Goal: Information Seeking & Learning: Learn about a topic

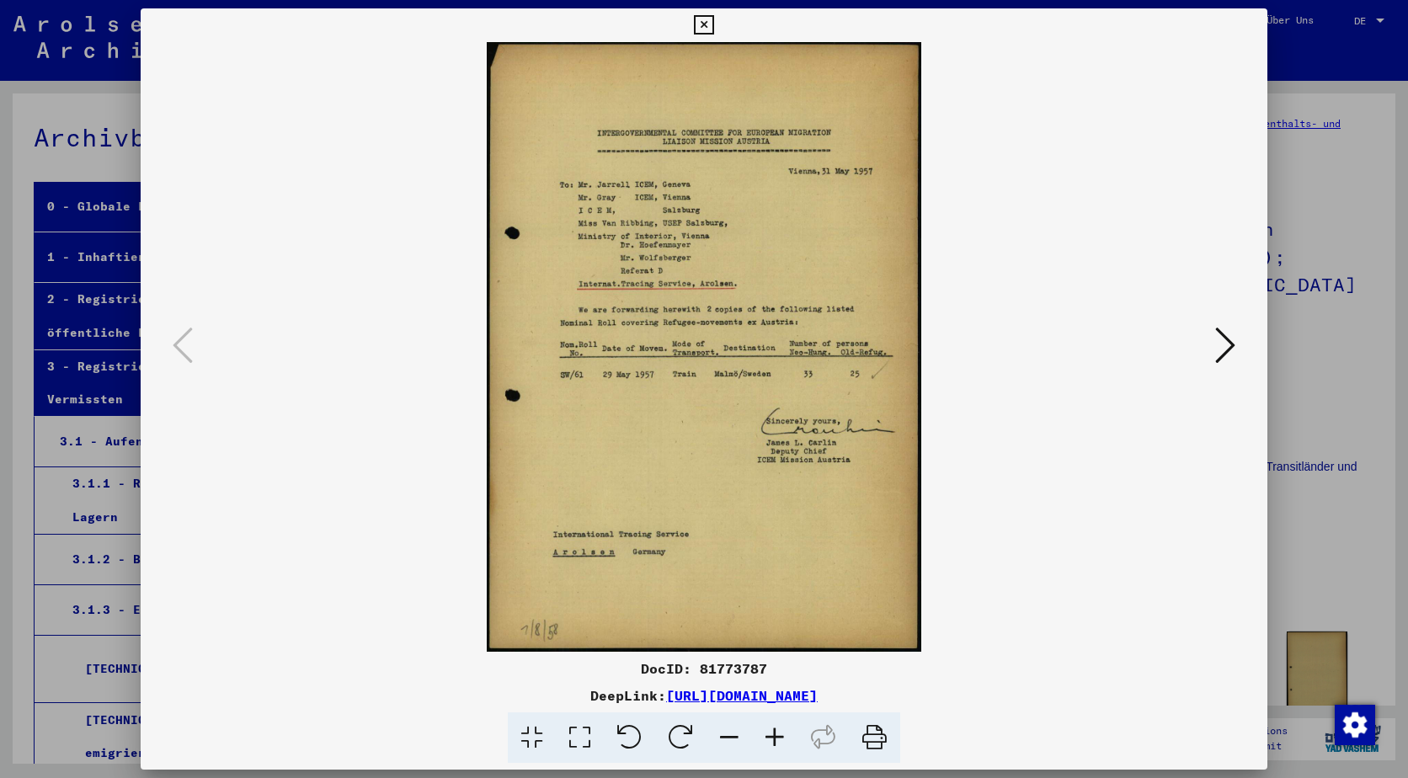
scroll to position [337, 0]
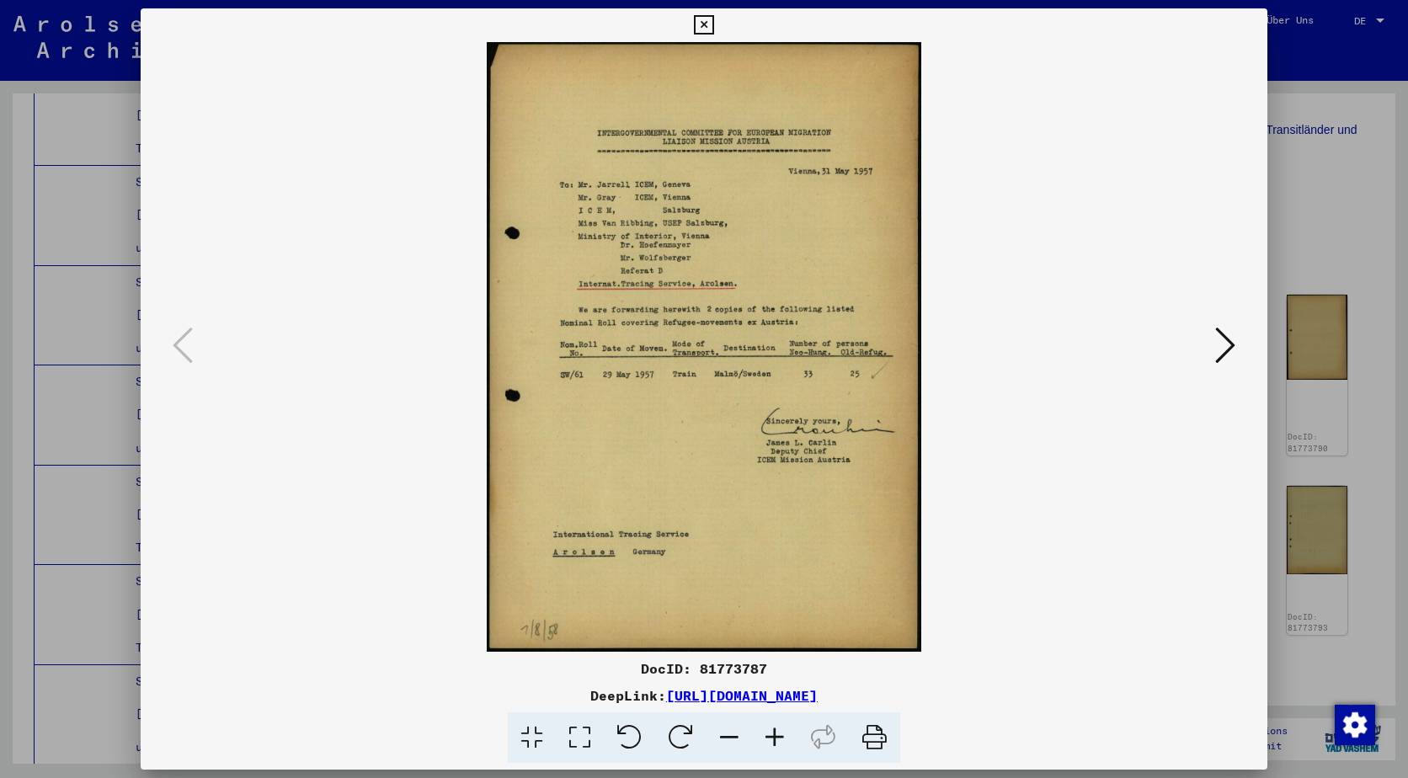
click at [1197, 346] on img at bounding box center [704, 347] width 1012 height 610
click at [1206, 344] on img at bounding box center [704, 347] width 1012 height 610
click at [1241, 360] on div at bounding box center [704, 347] width 1127 height 610
click at [1231, 351] on icon at bounding box center [1225, 345] width 20 height 40
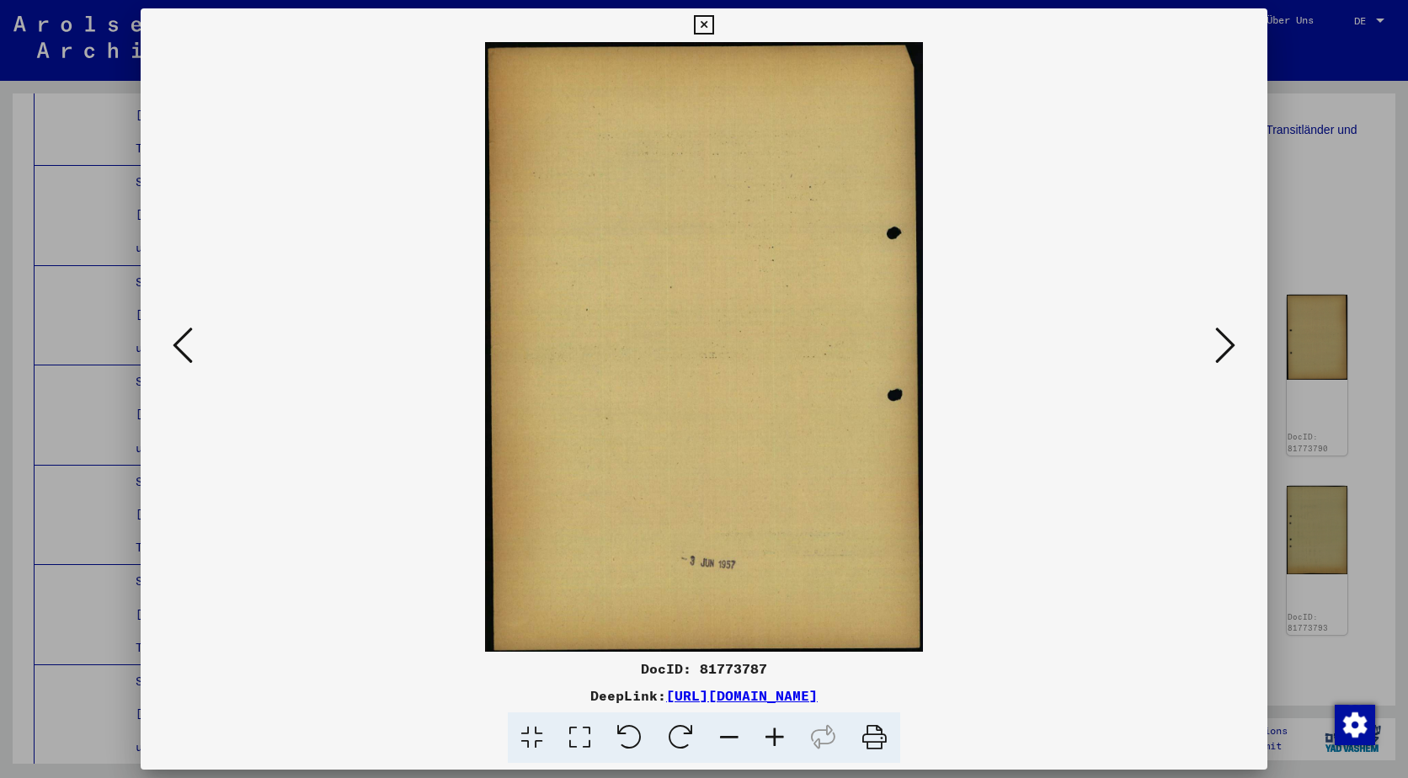
click at [1231, 351] on icon at bounding box center [1225, 345] width 20 height 40
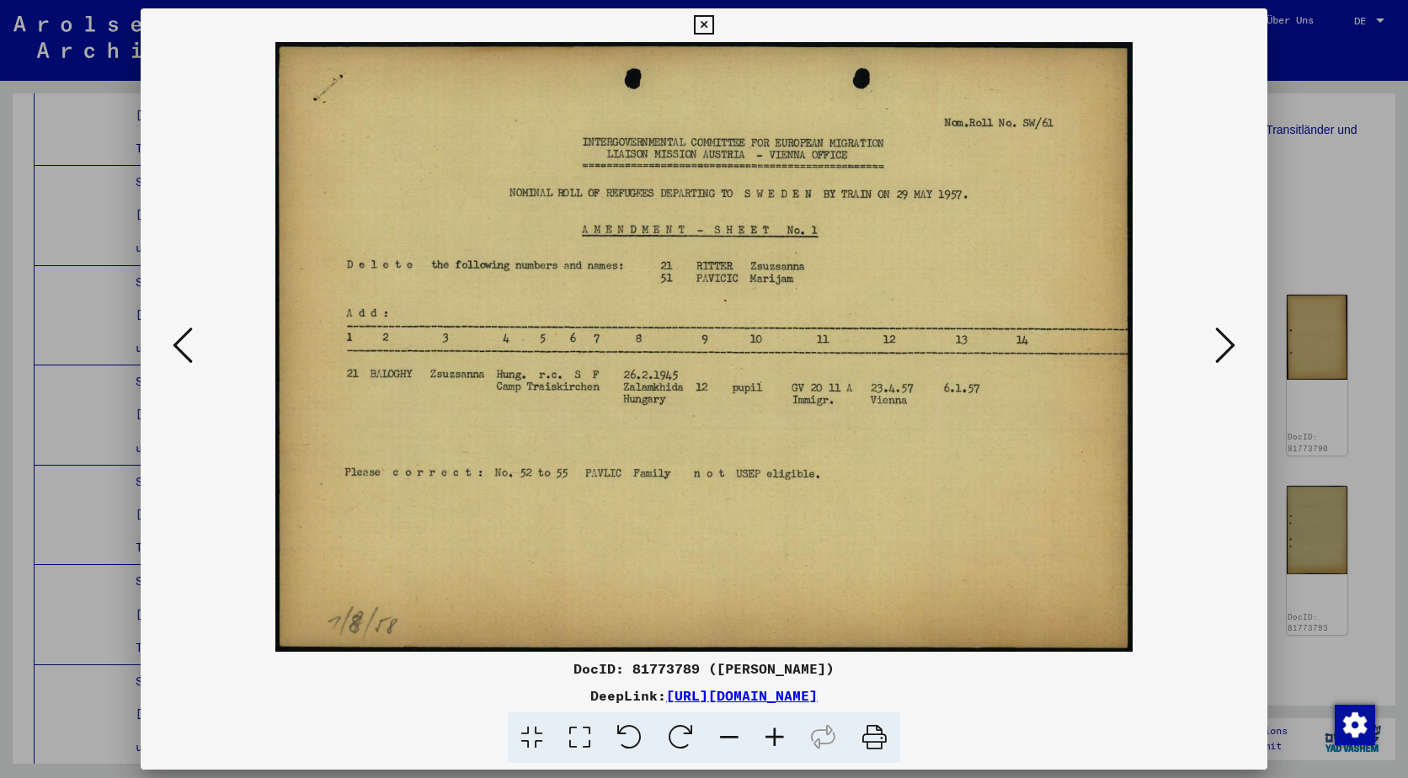
click at [1231, 351] on icon at bounding box center [1225, 345] width 20 height 40
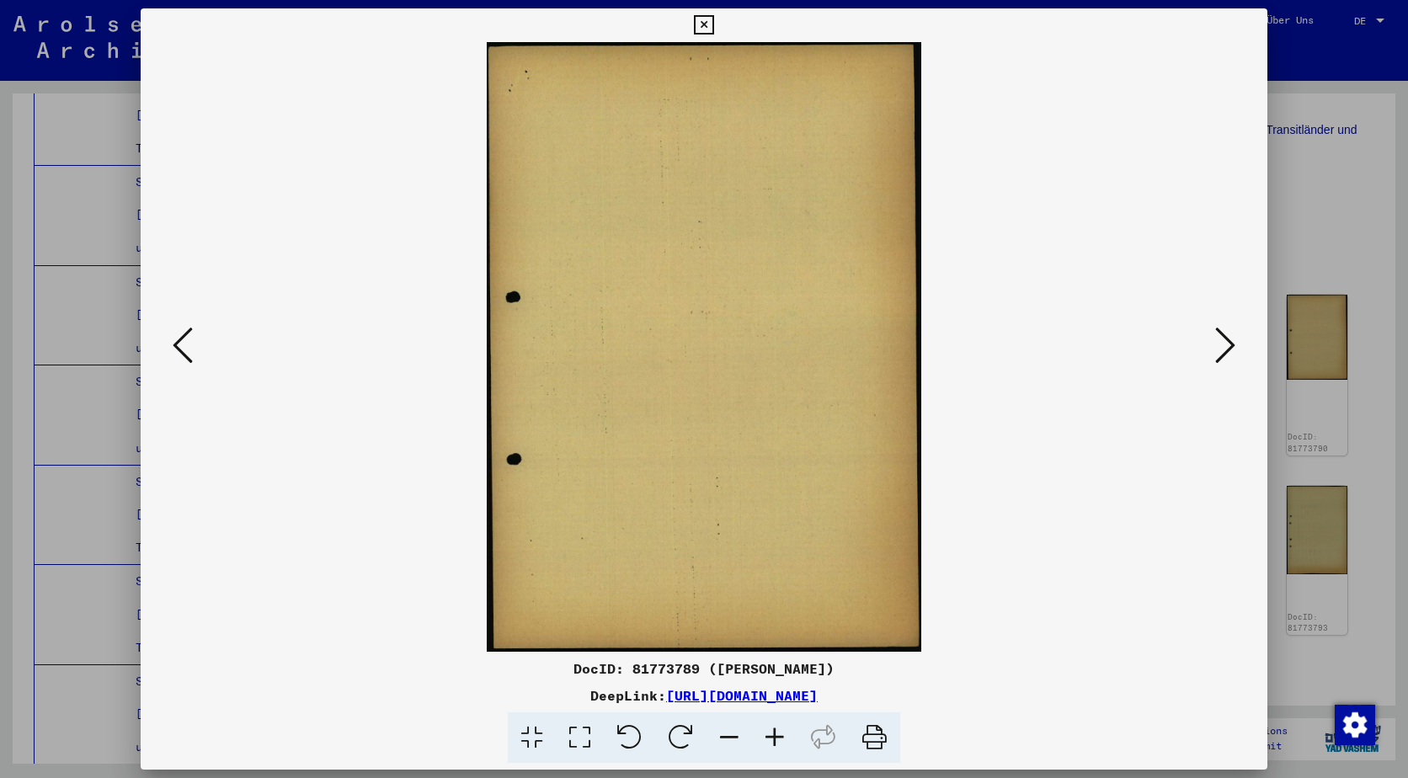
click at [1231, 351] on icon at bounding box center [1225, 345] width 20 height 40
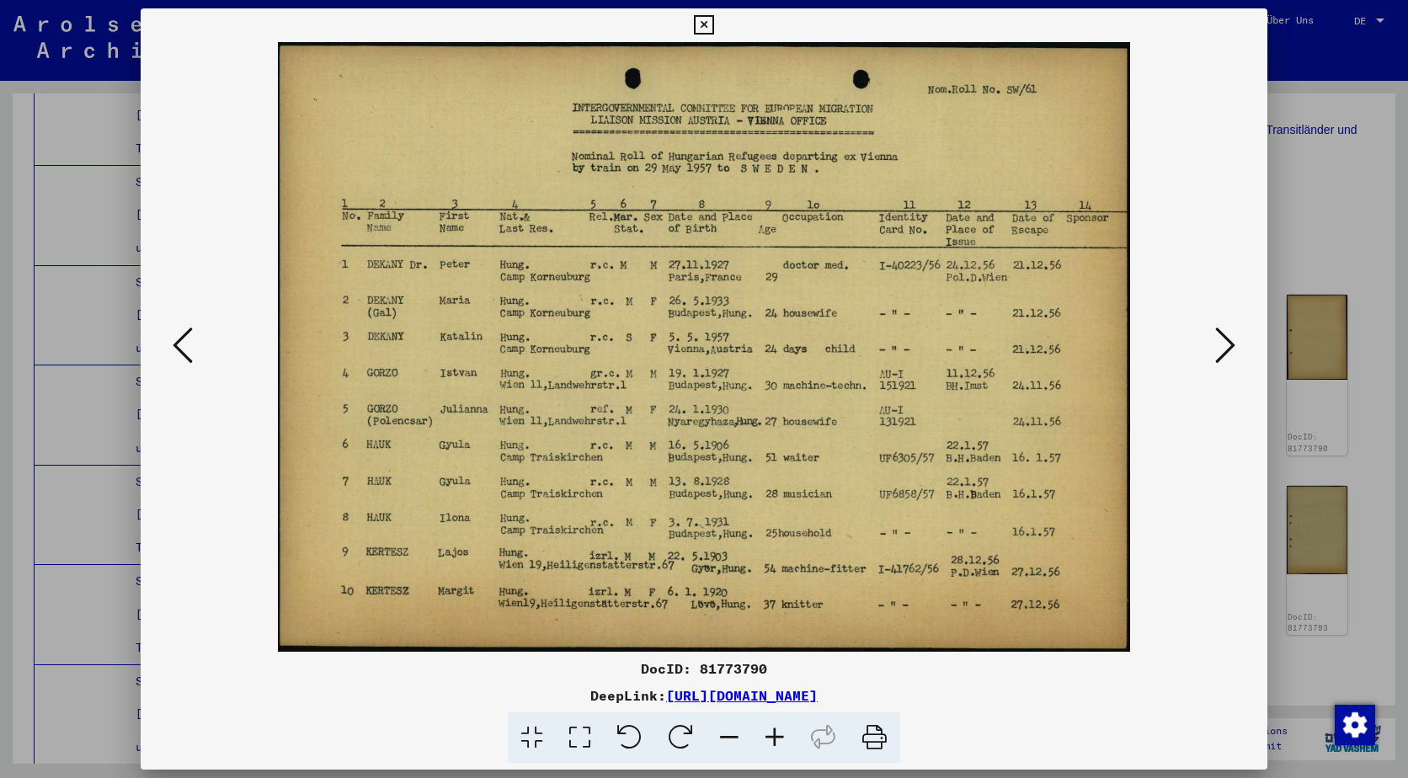
click at [1222, 342] on icon at bounding box center [1225, 345] width 20 height 40
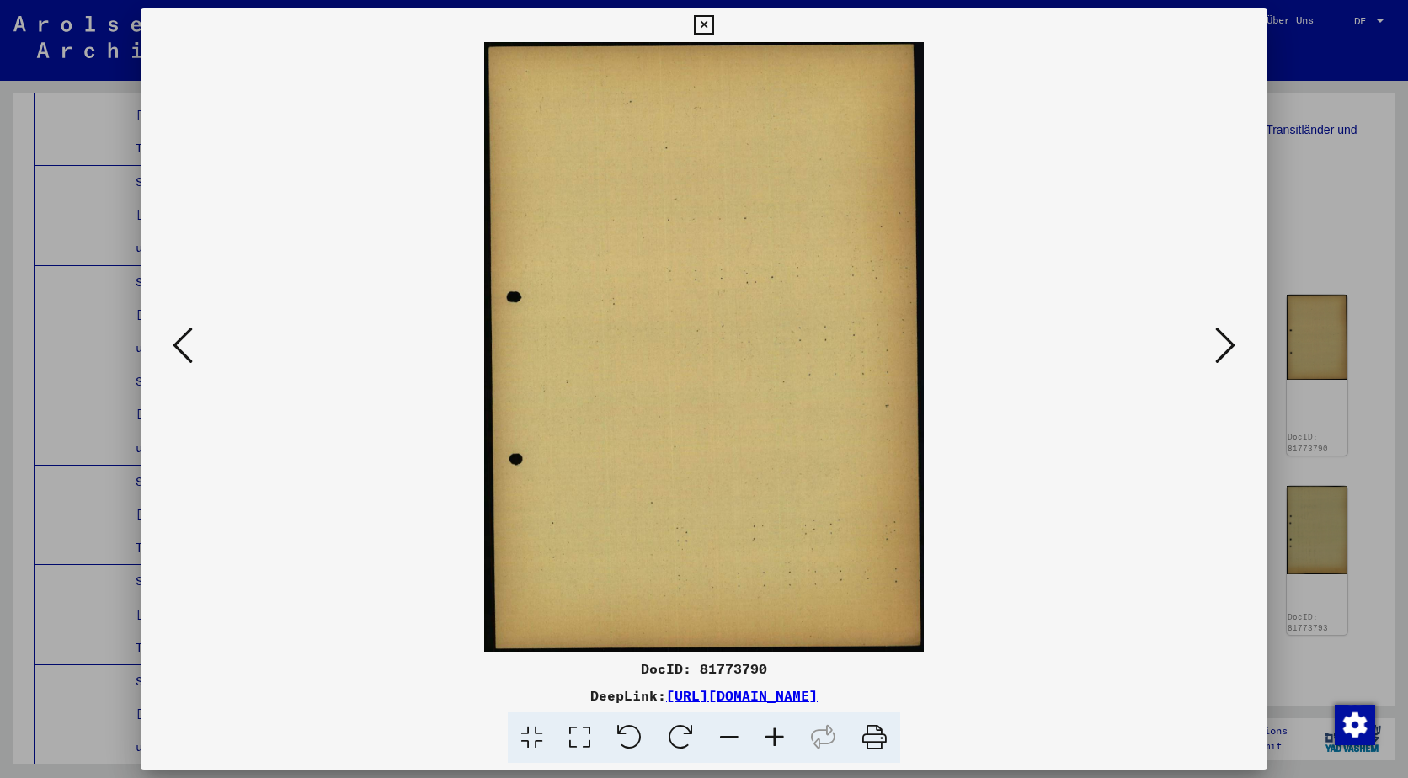
click at [1222, 342] on icon at bounding box center [1225, 345] width 20 height 40
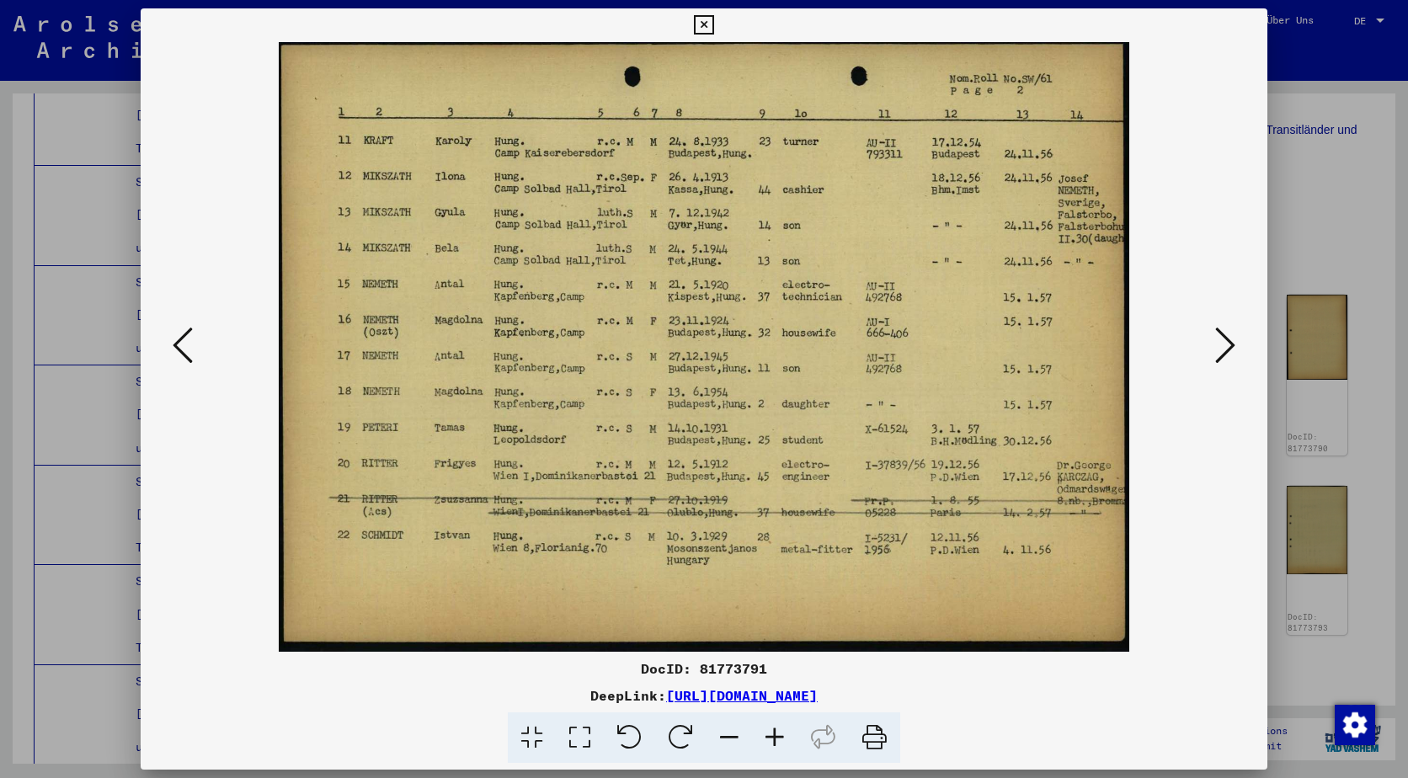
click at [1279, 308] on div at bounding box center [704, 389] width 1408 height 778
